Goal: Information Seeking & Learning: Learn about a topic

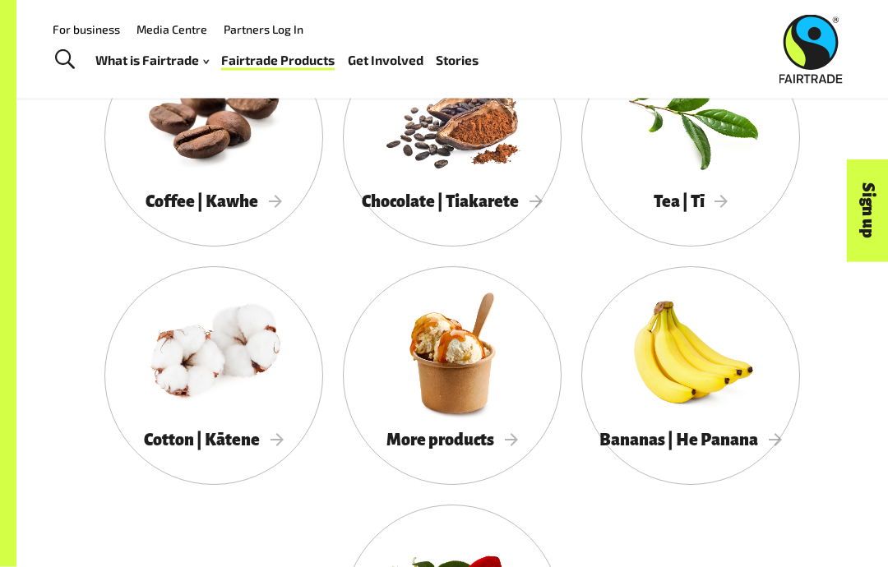
scroll to position [1304, 0]
click at [466, 379] on div at bounding box center [452, 353] width 219 height 142
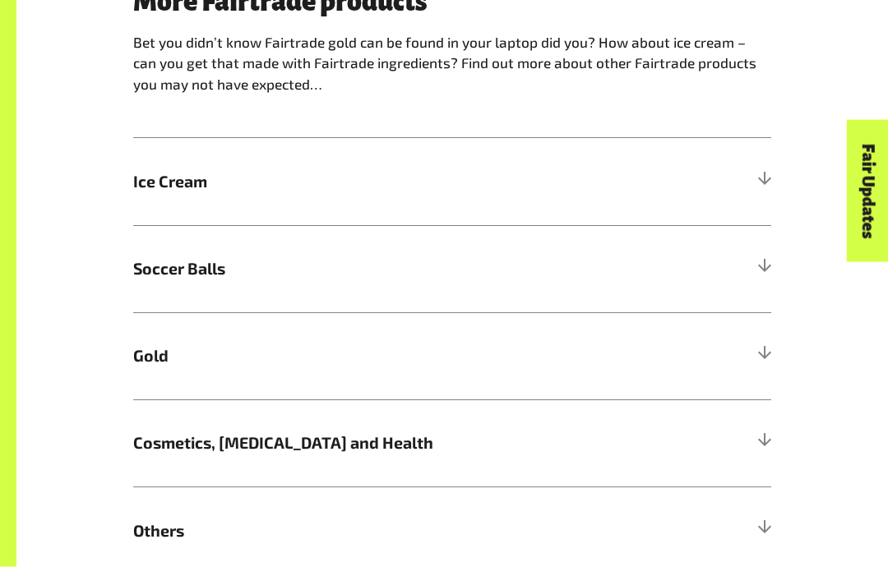
scroll to position [900, 0]
click at [762, 353] on div at bounding box center [763, 355] width 15 height 15
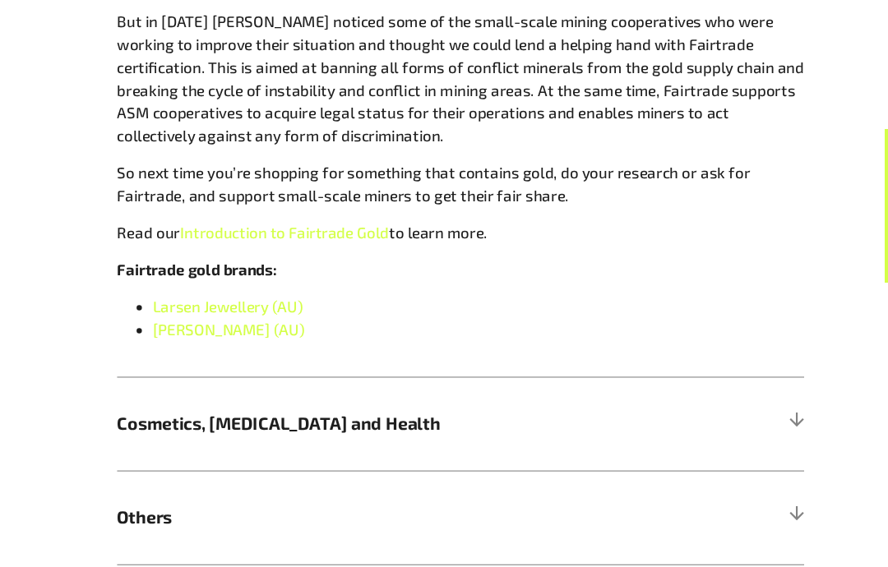
scroll to position [1485, 0]
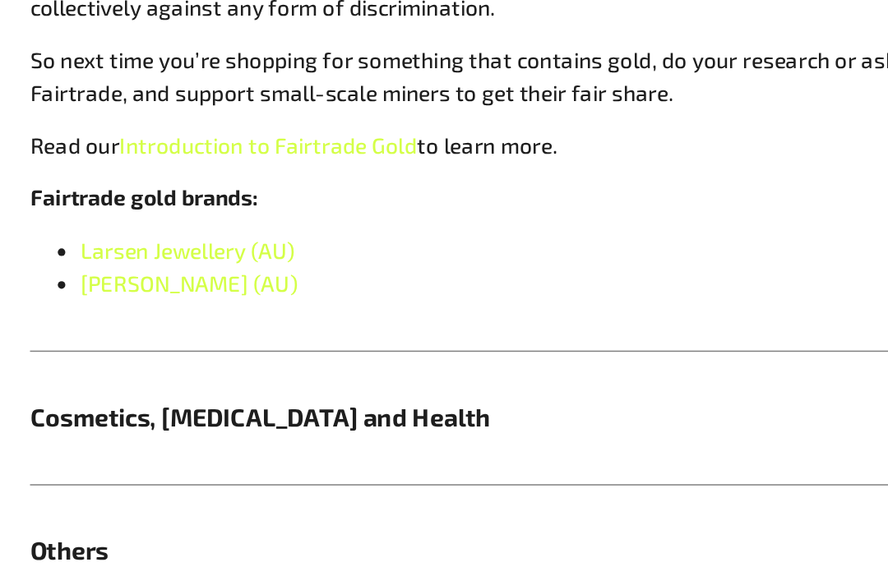
click at [166, 276] on span "Larsen Jewellery (AU)" at bounding box center [236, 284] width 140 height 16
click at [166, 297] on span "[PERSON_NAME] (AU)" at bounding box center [236, 305] width 141 height 16
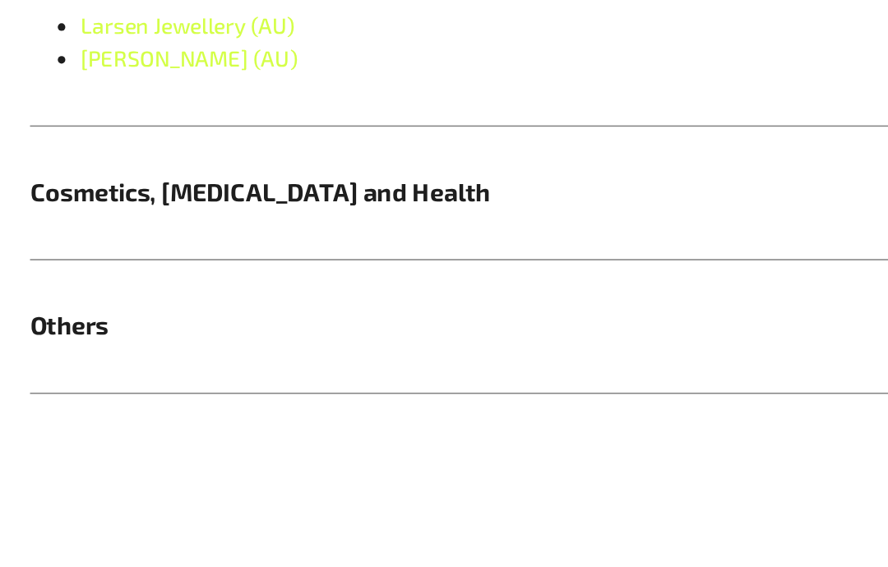
scroll to position [1558, 0]
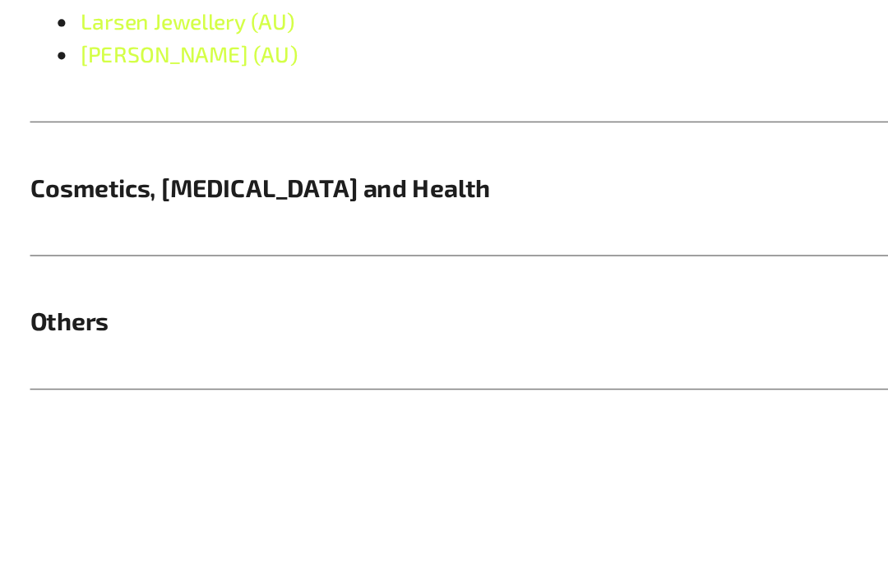
click at [133, 395] on span "Others" at bounding box center [372, 407] width 478 height 24
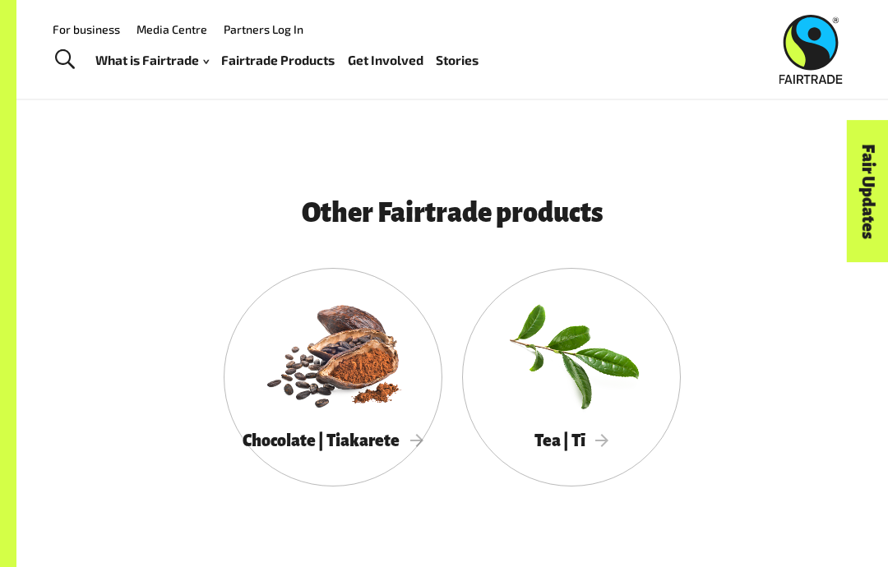
scroll to position [3484, 0]
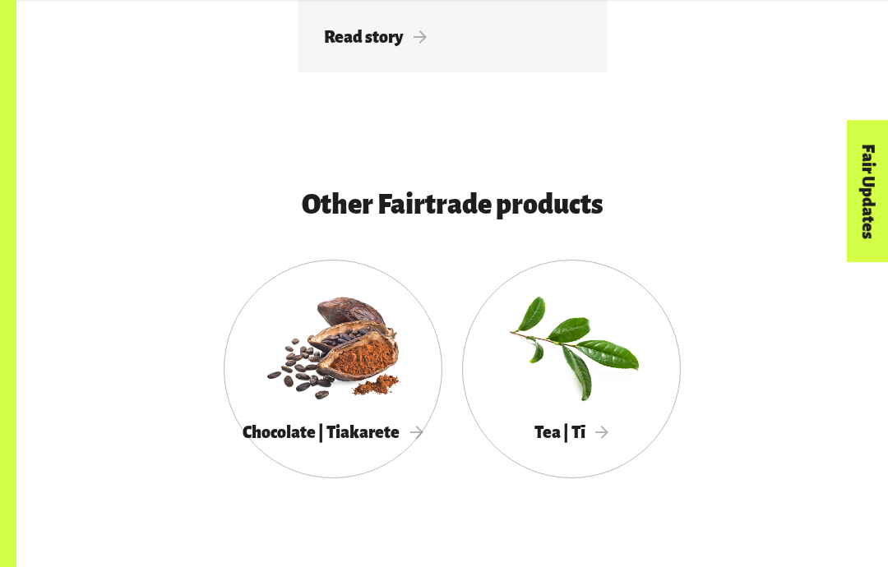
click at [349, 294] on div at bounding box center [333, 345] width 219 height 142
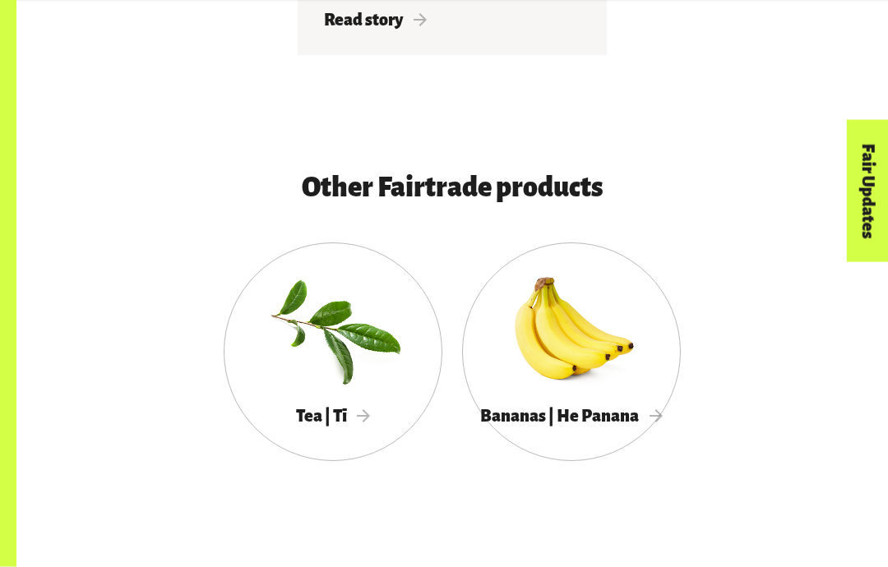
scroll to position [2928, 0]
click at [575, 295] on div at bounding box center [571, 329] width 219 height 142
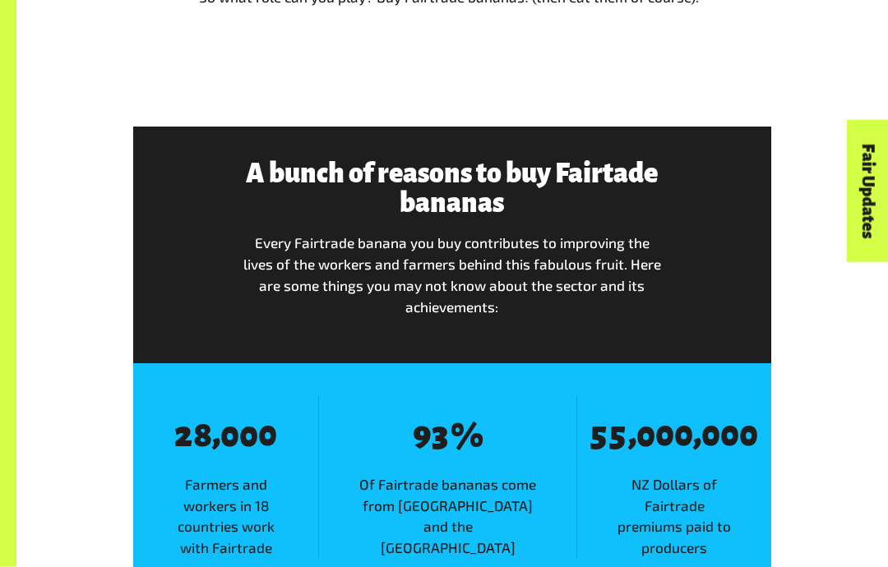
scroll to position [1804, 0]
